Goal: Task Accomplishment & Management: Manage account settings

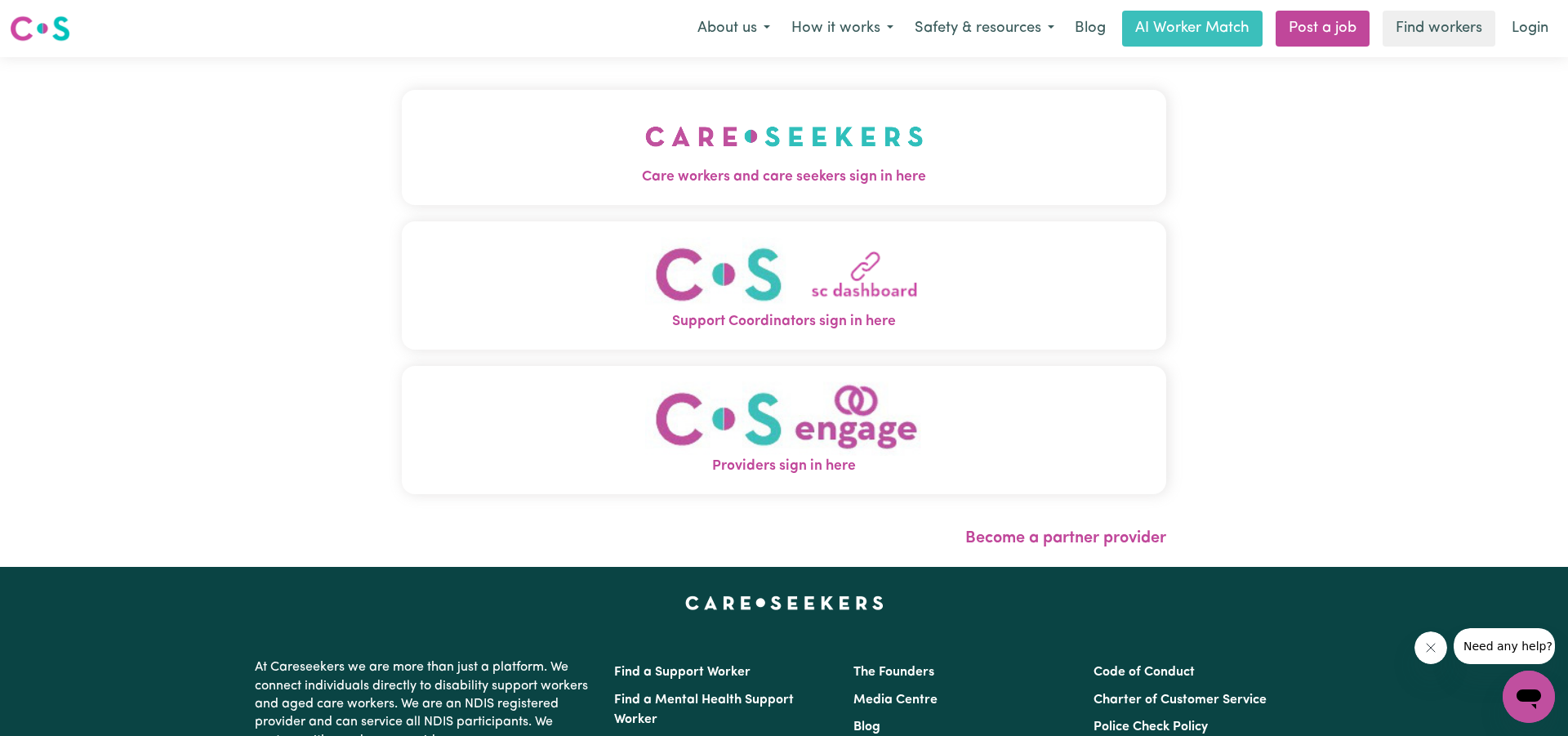
click at [766, 161] on img "Care workers and care seekers sign in here" at bounding box center [784, 136] width 279 height 61
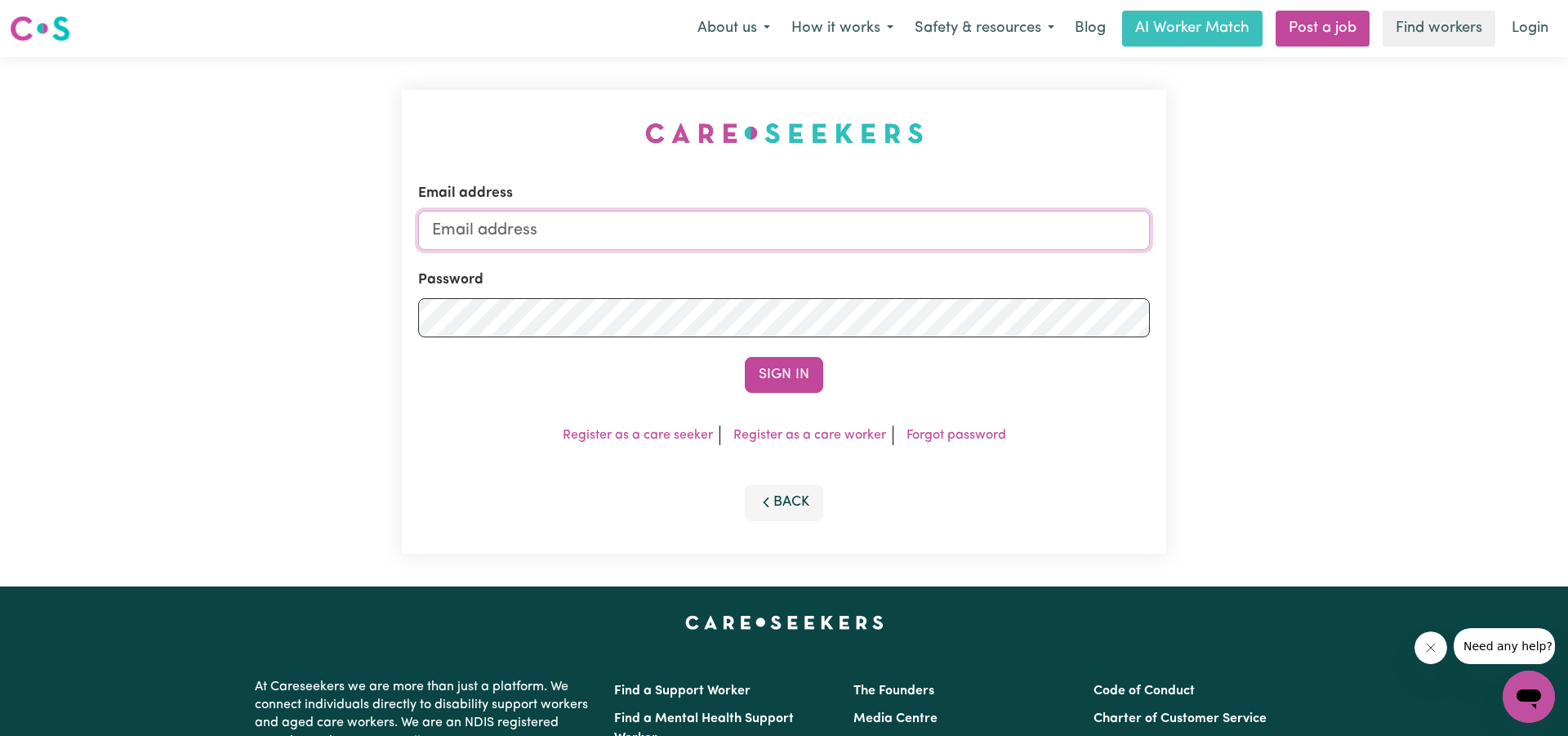
click at [667, 244] on input "Email address" at bounding box center [784, 231] width 732 height 40
click at [571, 231] on input "[DOMAIN_NAME]" at bounding box center [784, 231] width 732 height 40
click at [575, 230] on input "[DOMAIN_NAME]" at bounding box center [784, 231] width 732 height 40
click at [547, 230] on input "[DOMAIN_NAME]" at bounding box center [784, 231] width 732 height 40
click at [602, 231] on input "[EMAIL_ADDRESS][DOMAIN_NAME]" at bounding box center [784, 231] width 732 height 40
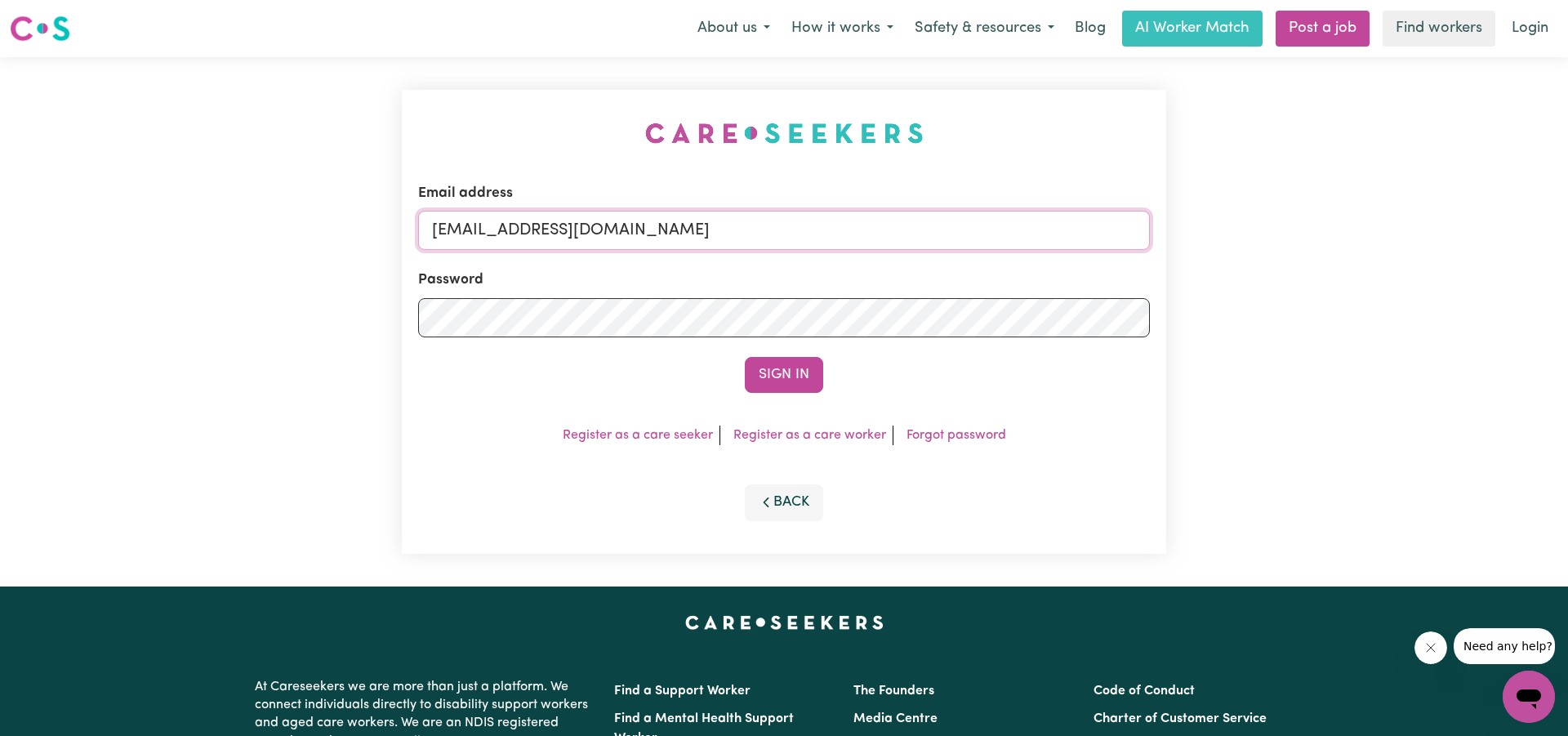
type input "[EMAIL_ADDRESS][DOMAIN_NAME]"
click at [784, 376] on button "Sign In" at bounding box center [783, 374] width 78 height 36
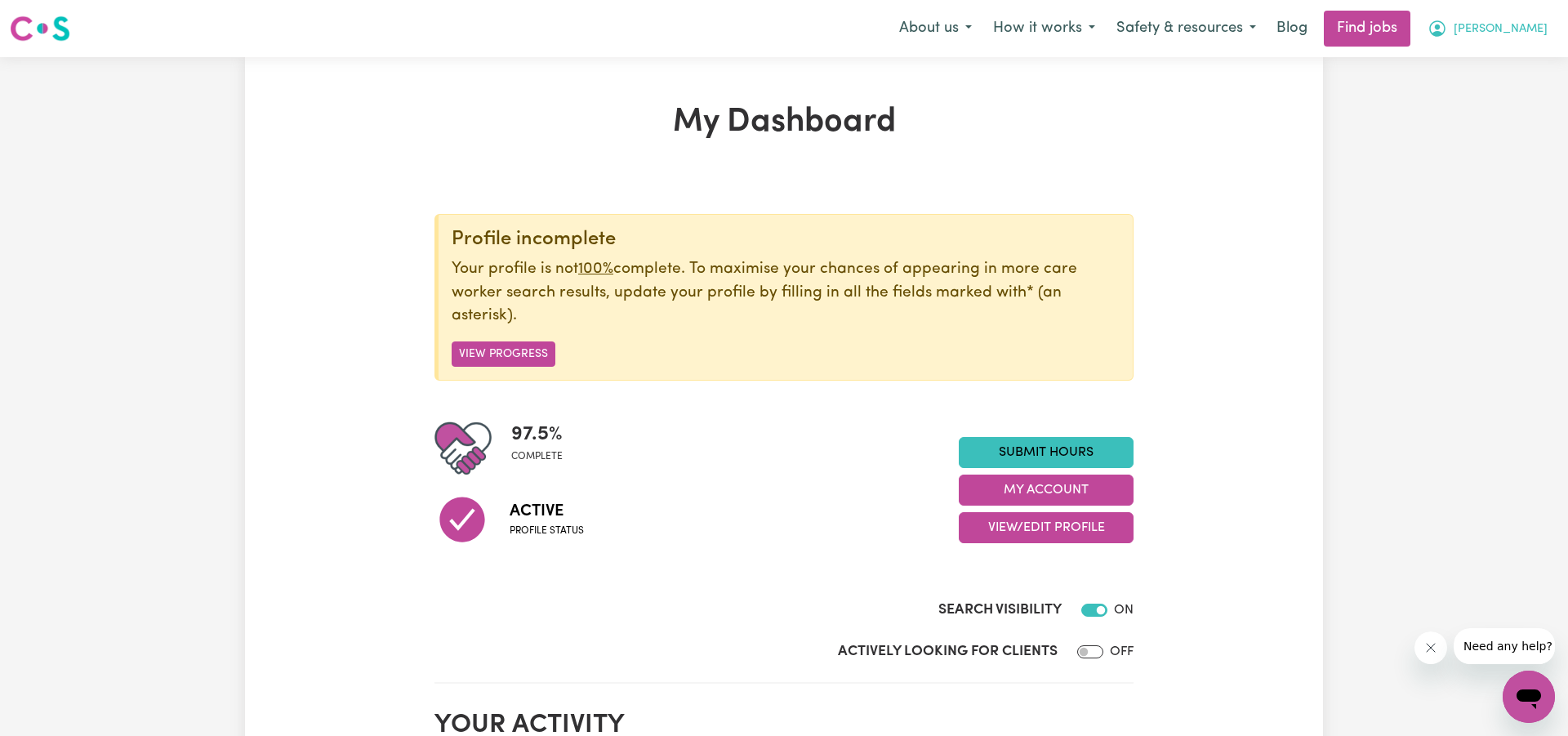
click at [1534, 30] on span "[PERSON_NAME]" at bounding box center [1500, 29] width 94 height 18
click at [1493, 66] on link "My Account" at bounding box center [1493, 64] width 129 height 31
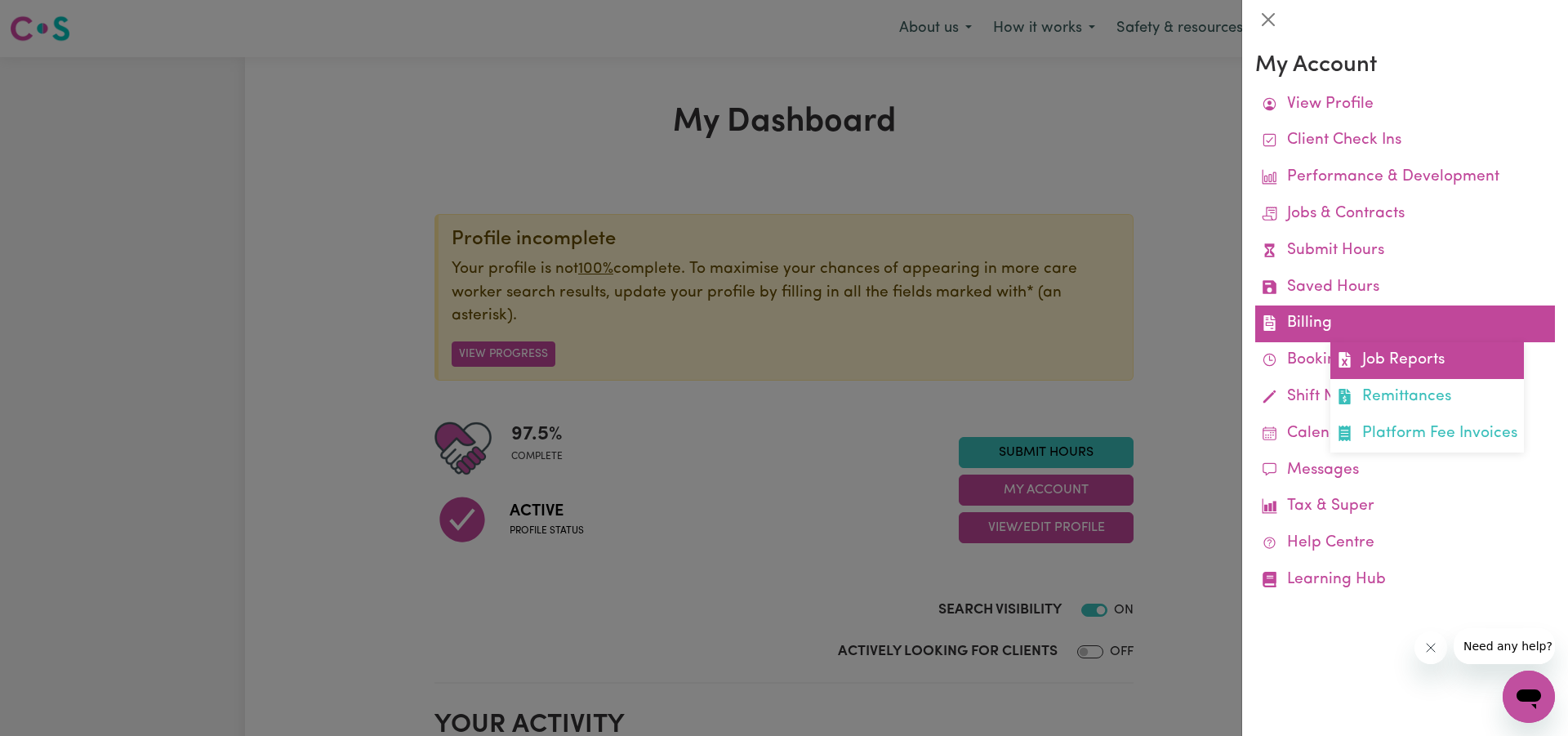
click at [1368, 350] on link "Job Reports" at bounding box center [1427, 361] width 194 height 37
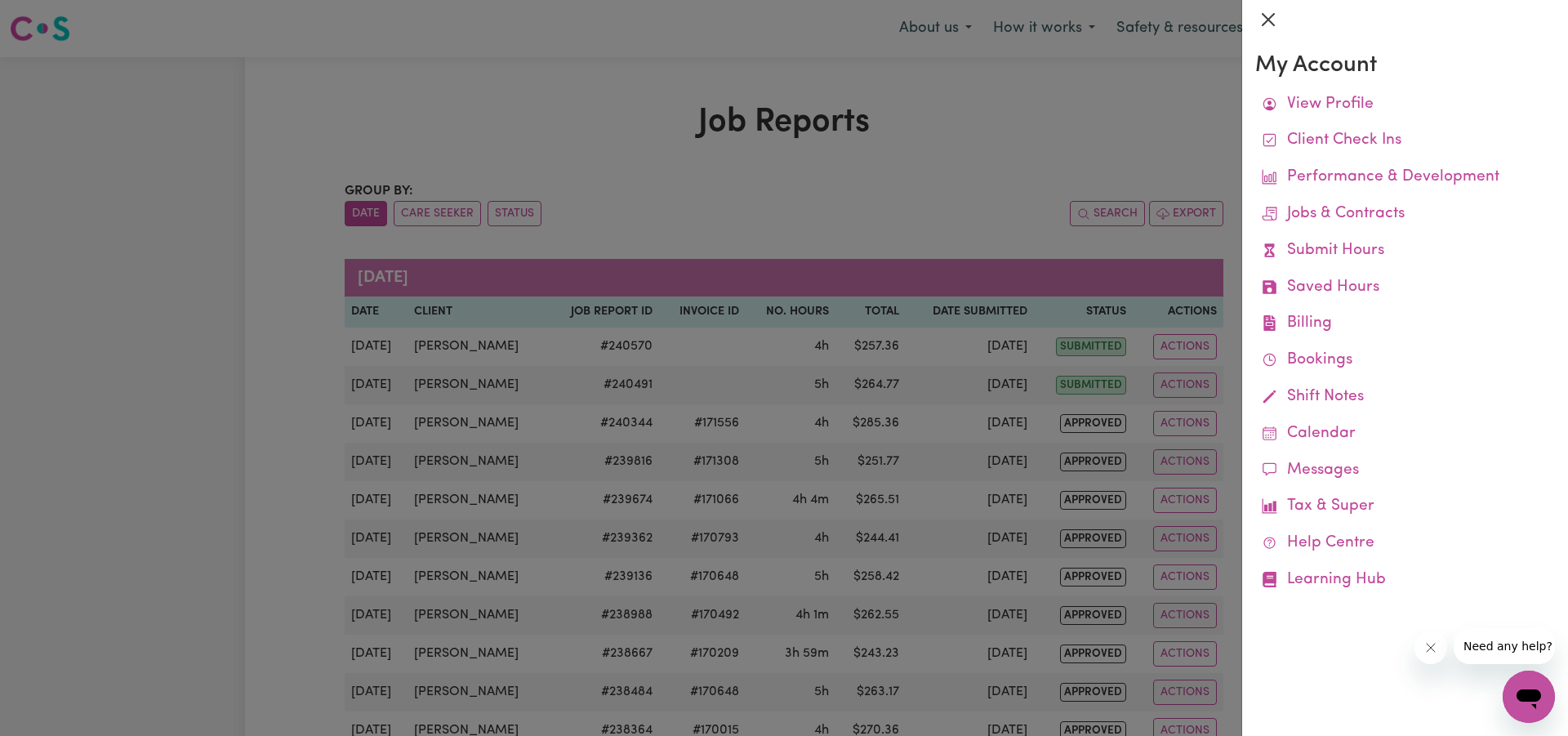
click at [1268, 18] on button "Close" at bounding box center [1268, 19] width 26 height 26
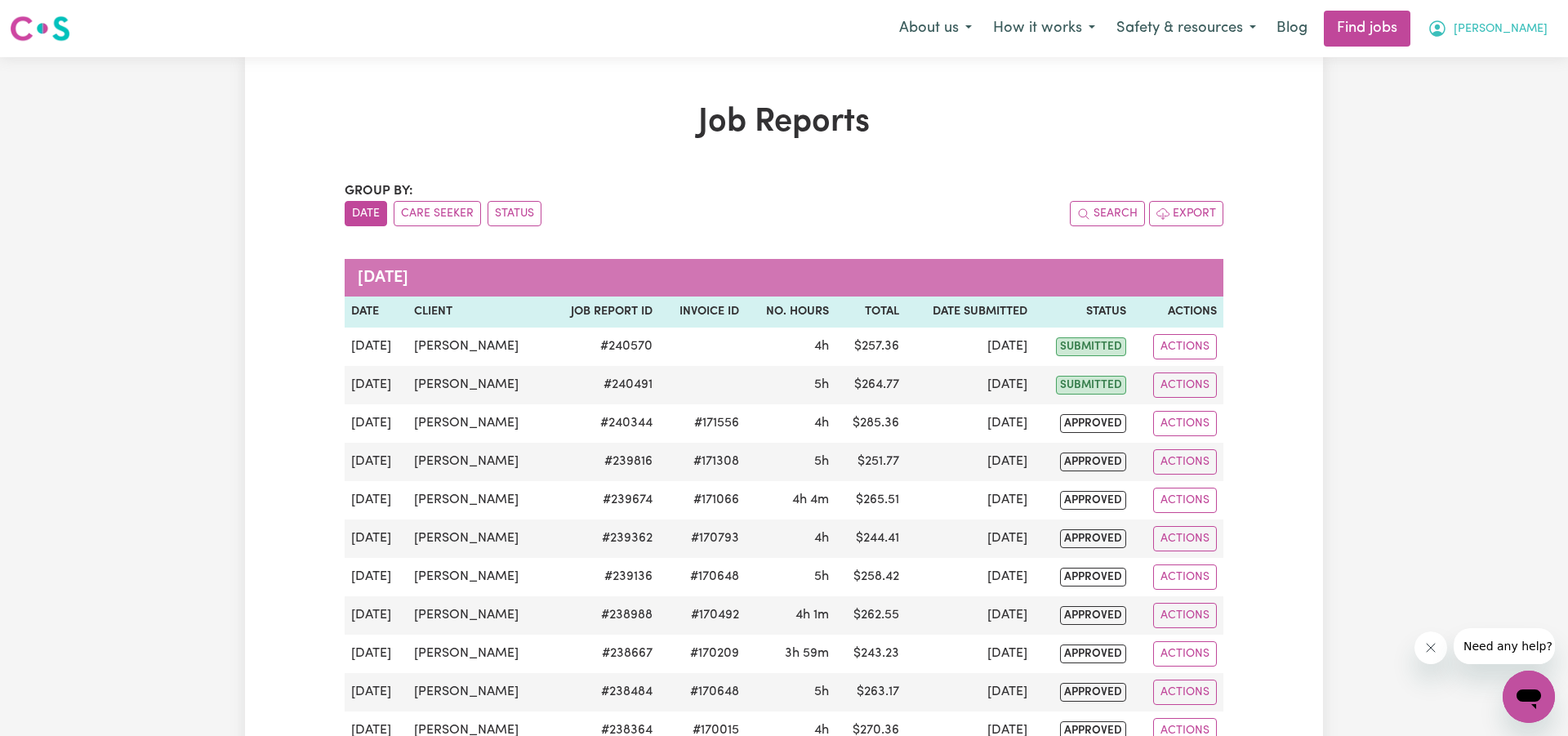
click at [1520, 24] on span "[PERSON_NAME]" at bounding box center [1500, 29] width 94 height 18
click at [1478, 57] on link "My Account" at bounding box center [1493, 64] width 129 height 31
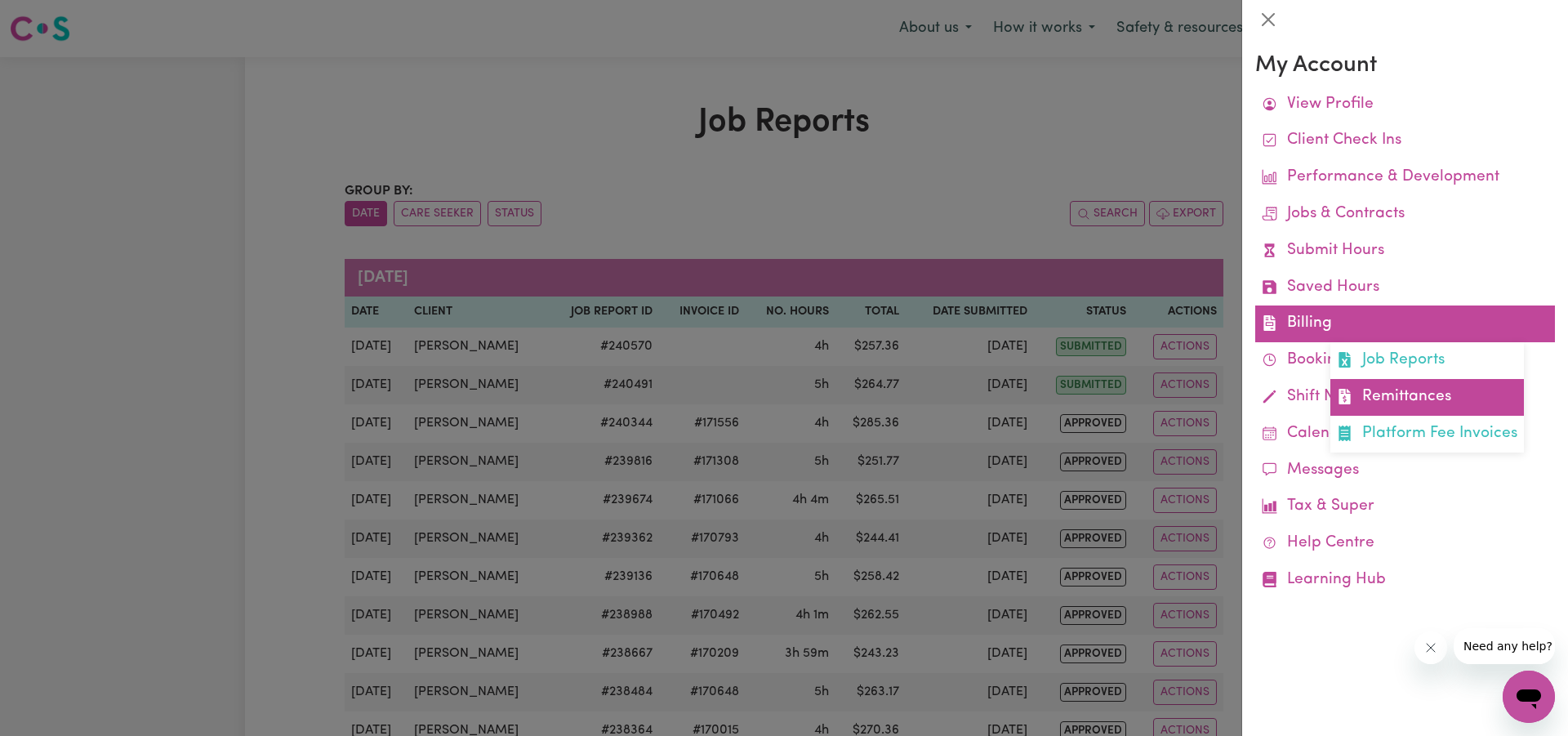
click at [1387, 393] on link "Remittances" at bounding box center [1427, 397] width 194 height 37
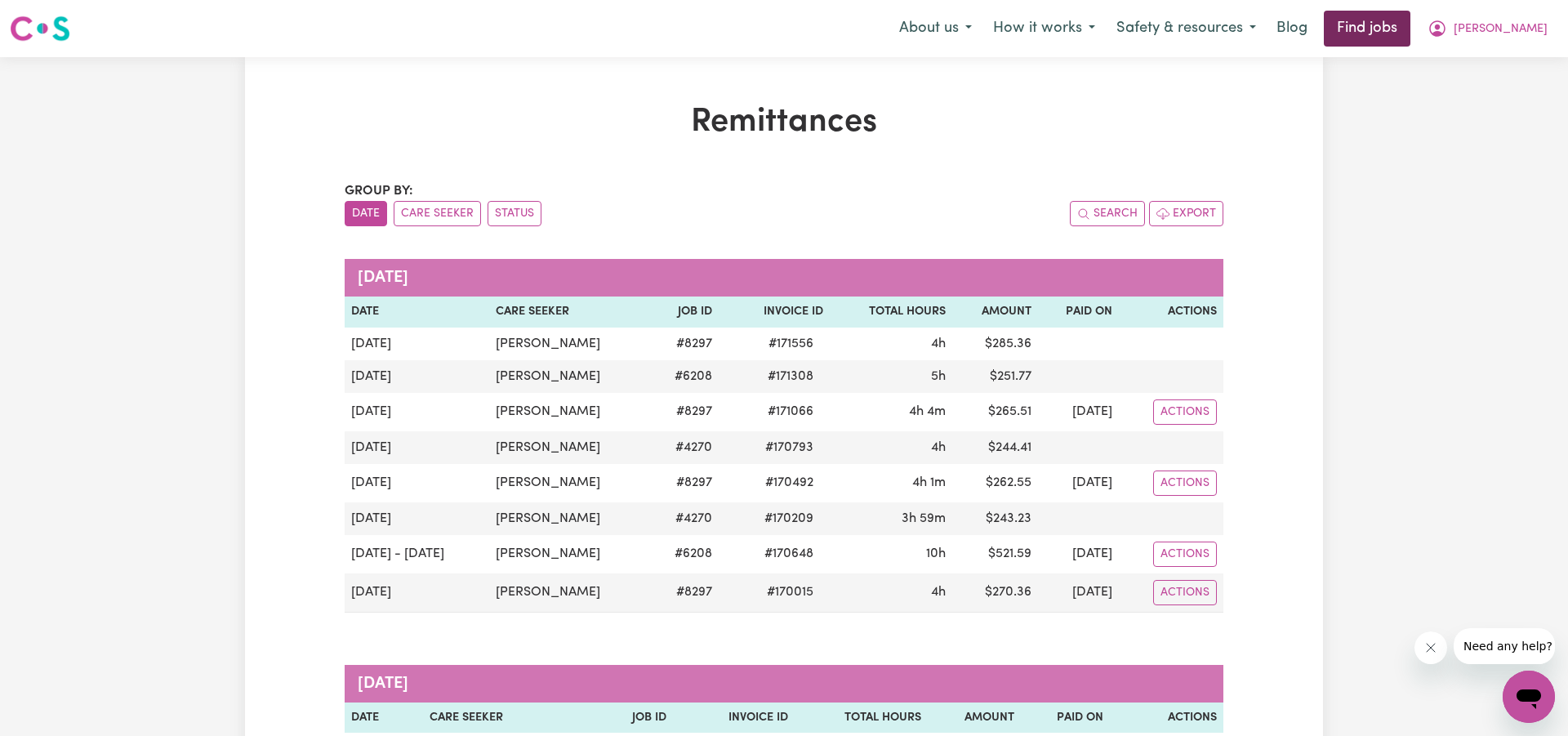
click at [1411, 29] on link "Find jobs" at bounding box center [1367, 28] width 87 height 36
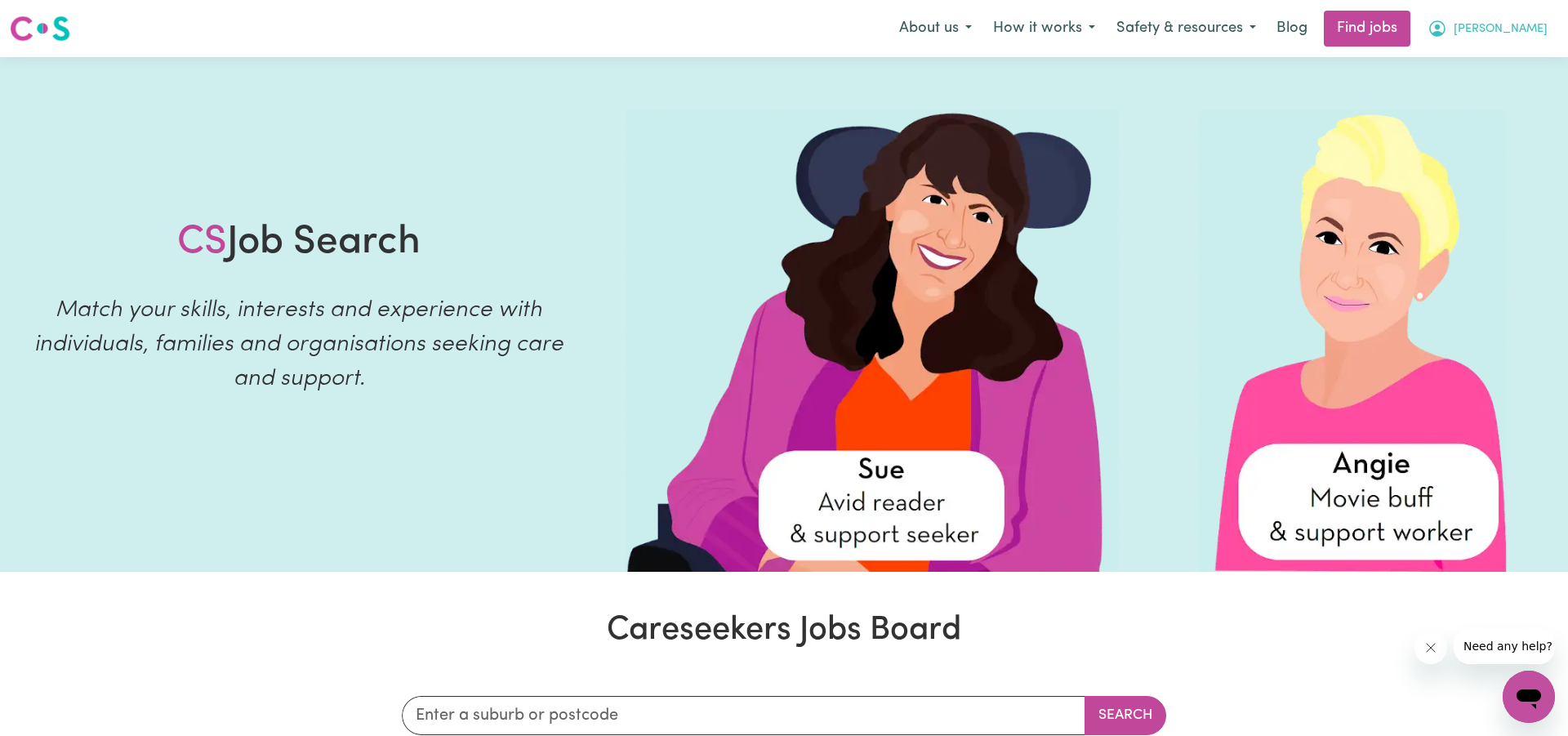
click at [1523, 25] on span "[PERSON_NAME]" at bounding box center [1500, 29] width 94 height 18
click at [1451, 126] on link "Logout" at bounding box center [1493, 124] width 129 height 31
